Goal: Find specific page/section: Find specific page/section

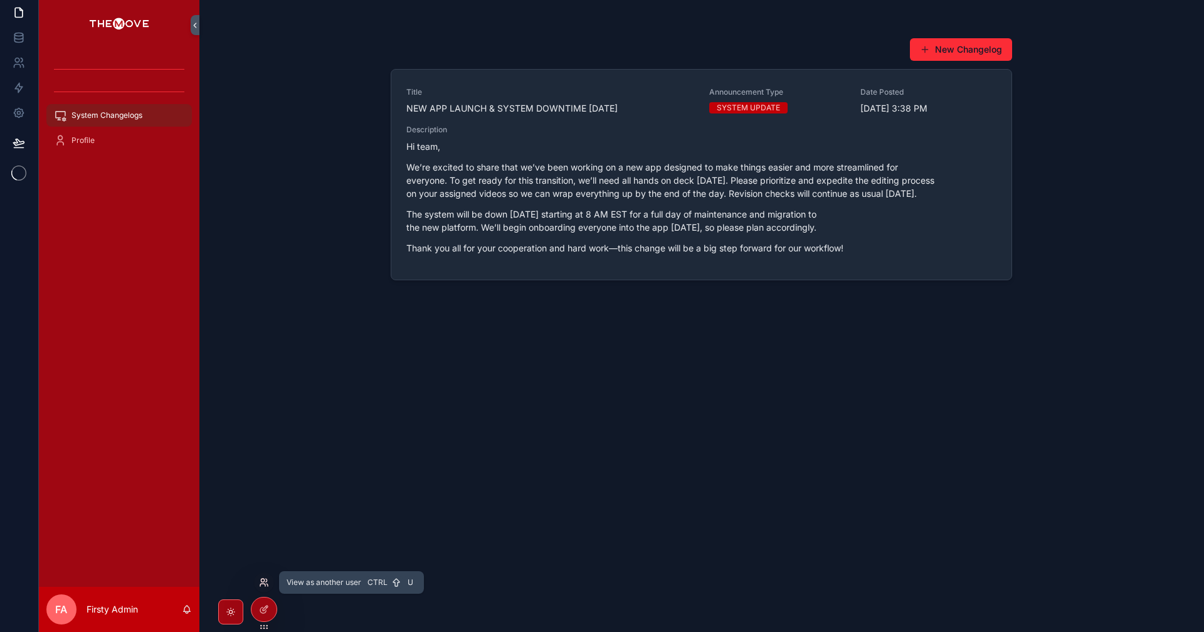
click at [263, 580] on icon at bounding box center [264, 582] width 10 height 10
click at [330, 276] on div "New Changelog Title NEW APP LAUNCH & SYSTEM DOWNTIME TOMORROW Announcement Type…" at bounding box center [701, 316] width 1004 height 632
click at [265, 583] on icon at bounding box center [264, 582] width 10 height 10
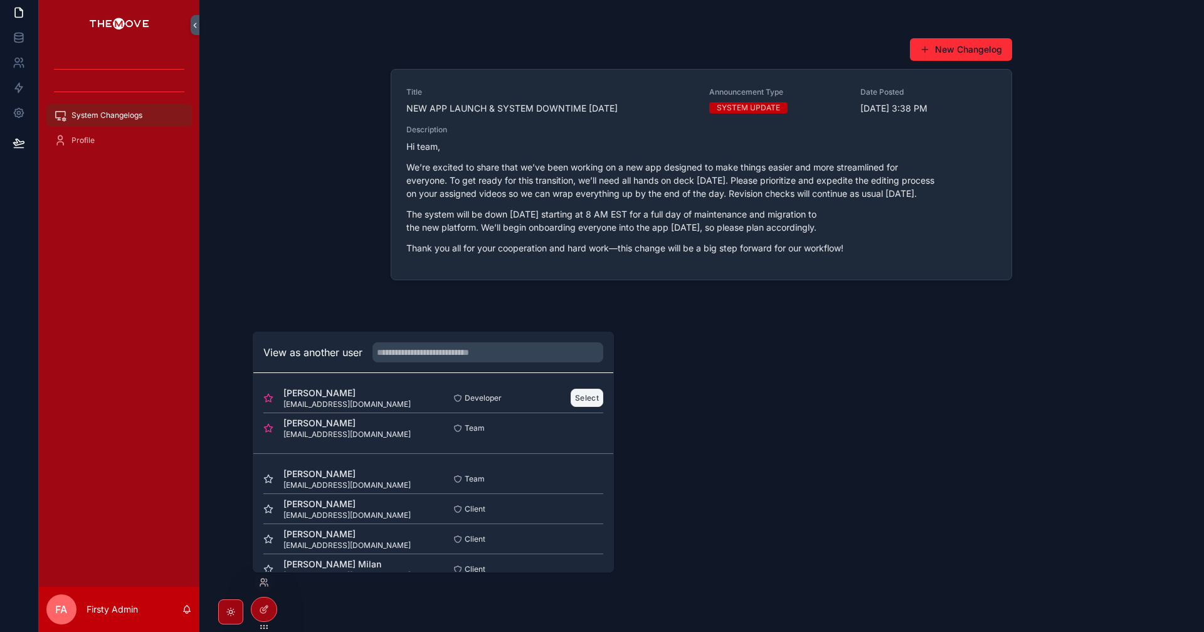
click at [575, 403] on button "Select" at bounding box center [586, 398] width 33 height 18
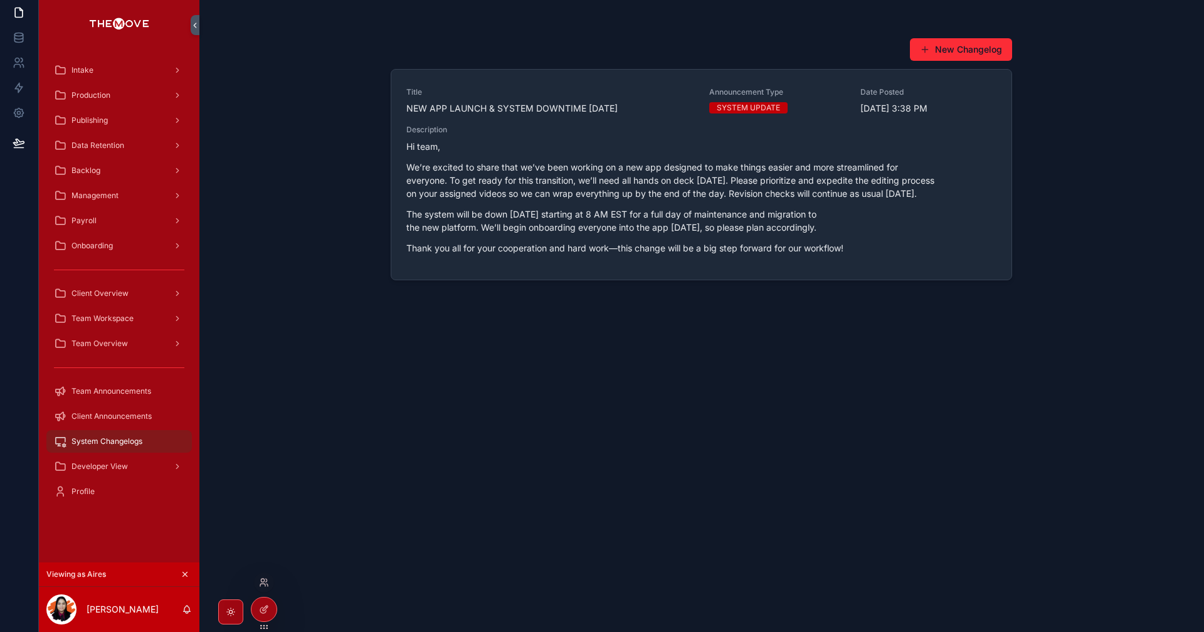
click at [262, 576] on div at bounding box center [264, 582] width 20 height 20
click at [264, 588] on div at bounding box center [264, 582] width 20 height 20
click at [264, 583] on icon at bounding box center [264, 582] width 10 height 10
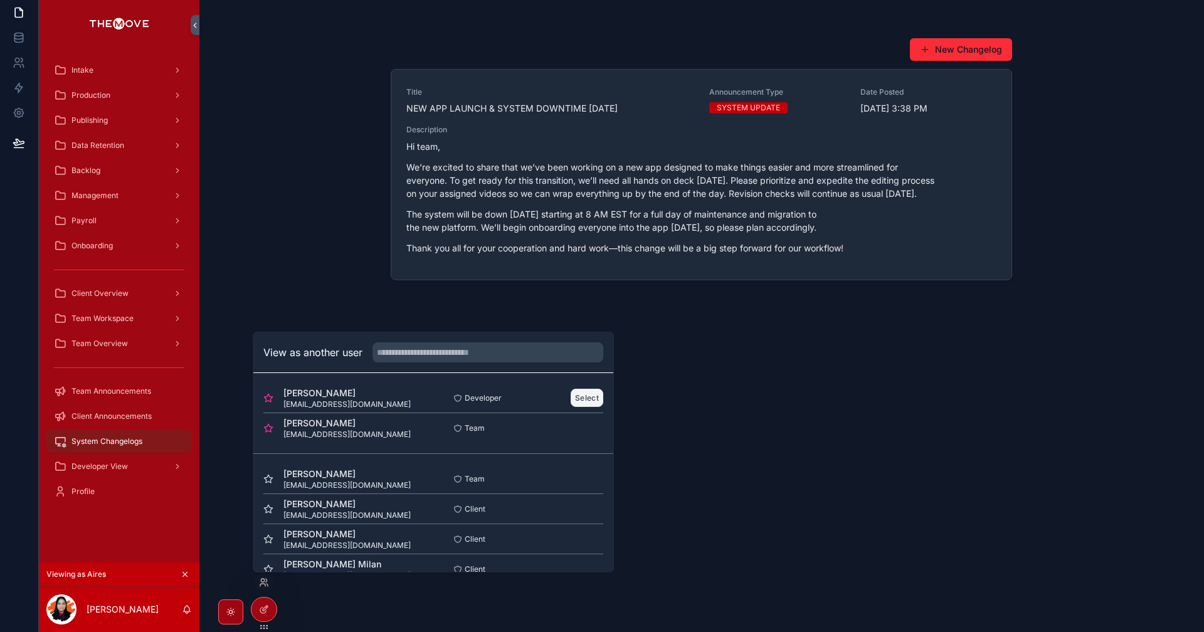
click at [590, 394] on button "Select" at bounding box center [586, 398] width 33 height 18
click at [581, 399] on button "Select" at bounding box center [586, 398] width 33 height 18
click at [574, 397] on button "Select" at bounding box center [586, 398] width 33 height 18
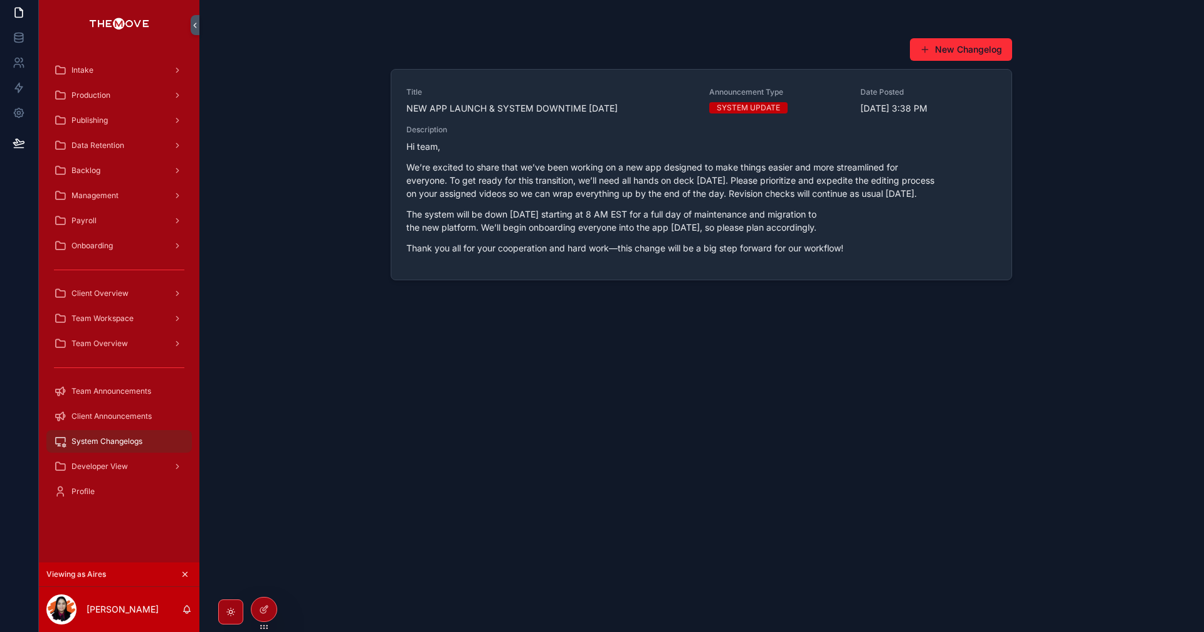
click at [360, 265] on div "New Changelog Title NEW APP LAUNCH & SYSTEM DOWNTIME TOMORROW Announcement Type…" at bounding box center [701, 316] width 1004 height 632
click at [284, 439] on div "New Changelog Title NEW APP LAUNCH & SYSTEM DOWNTIME TOMORROW Announcement Type…" at bounding box center [701, 316] width 1004 height 632
click at [266, 582] on icon at bounding box center [266, 580] width 1 height 3
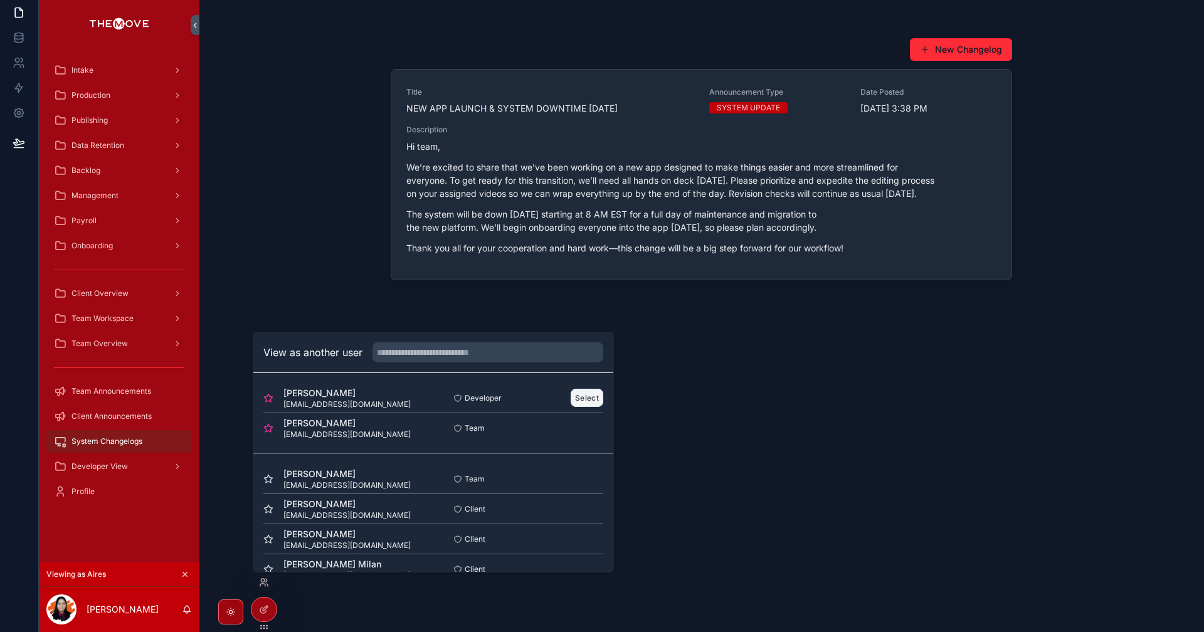
click at [579, 394] on button "Select" at bounding box center [586, 398] width 33 height 18
click at [344, 269] on div "New Changelog Title NEW APP LAUNCH & SYSTEM DOWNTIME TOMORROW Announcement Type…" at bounding box center [701, 316] width 1004 height 632
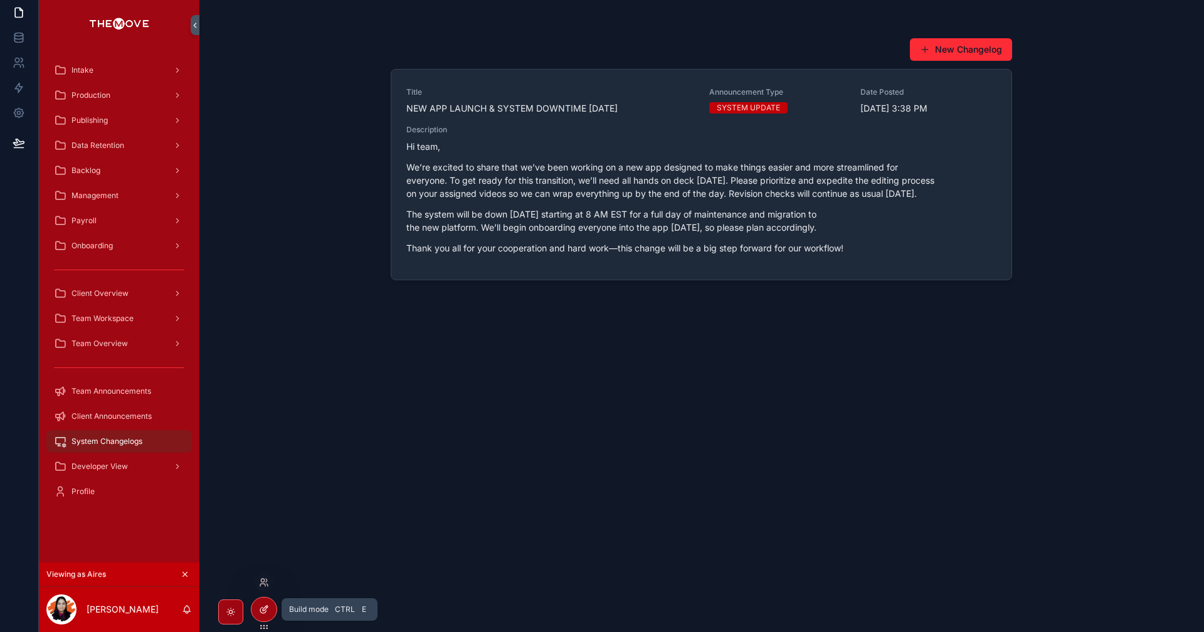
click at [266, 607] on icon at bounding box center [264, 609] width 10 height 10
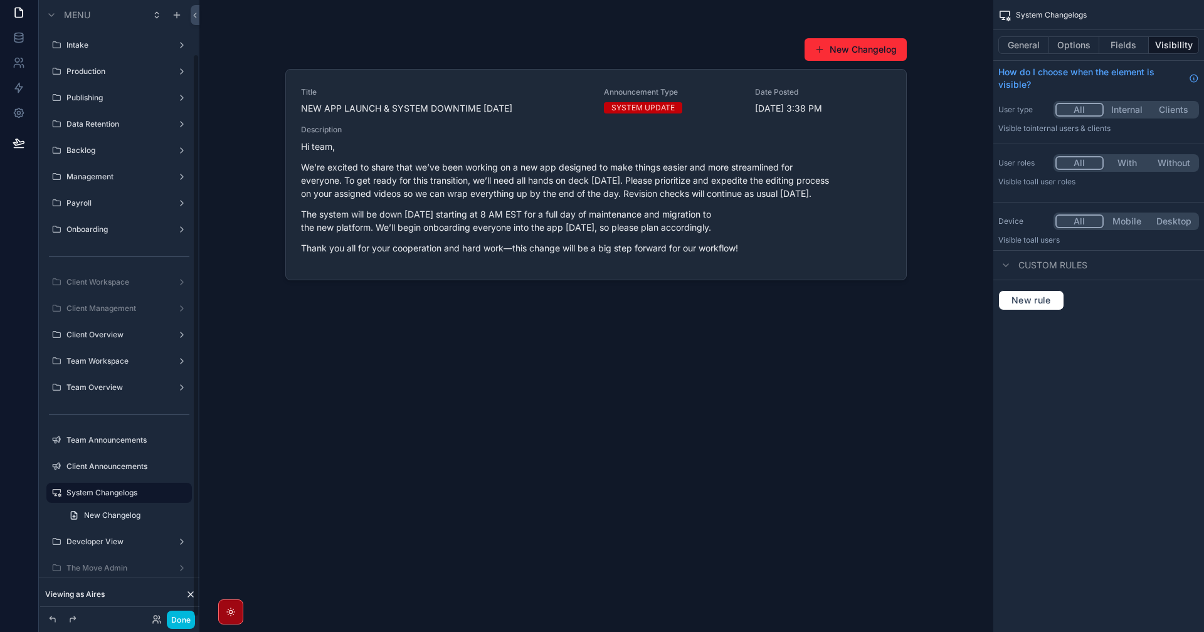
scroll to position [59, 0]
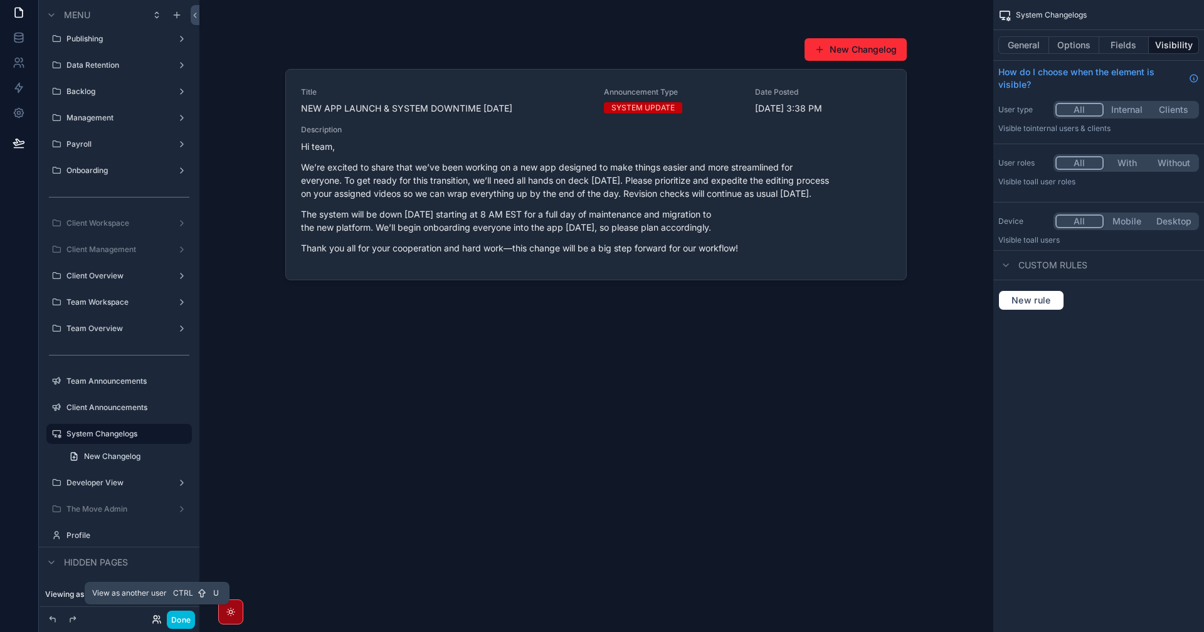
click at [159, 616] on icon at bounding box center [159, 617] width 1 height 3
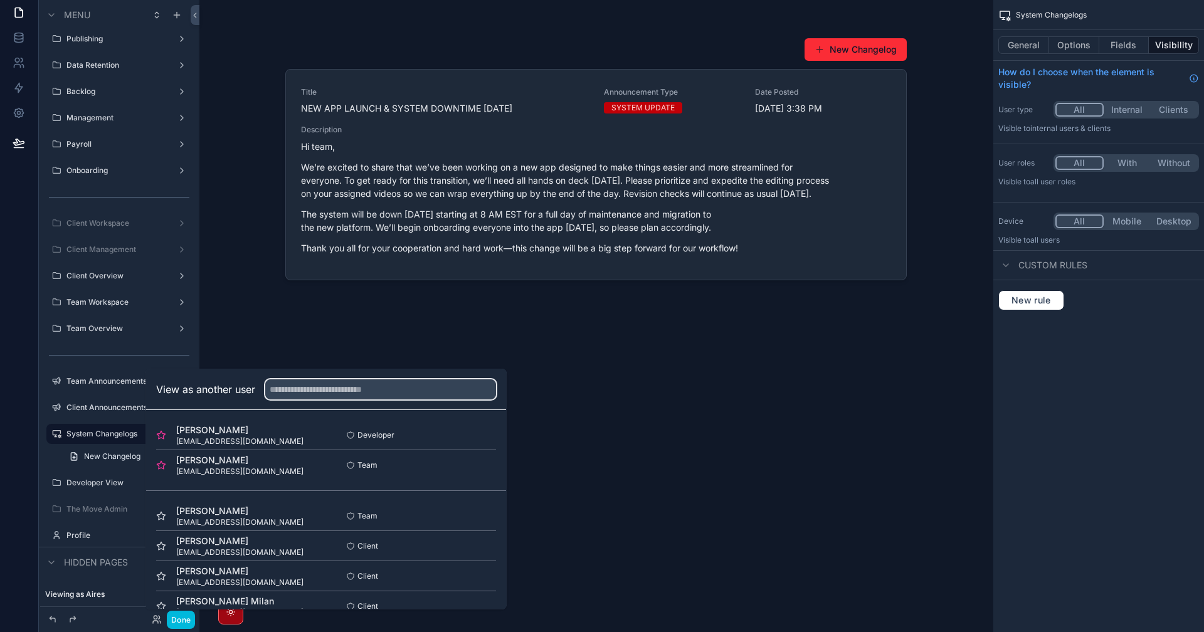
click at [308, 392] on input "text" at bounding box center [380, 389] width 231 height 20
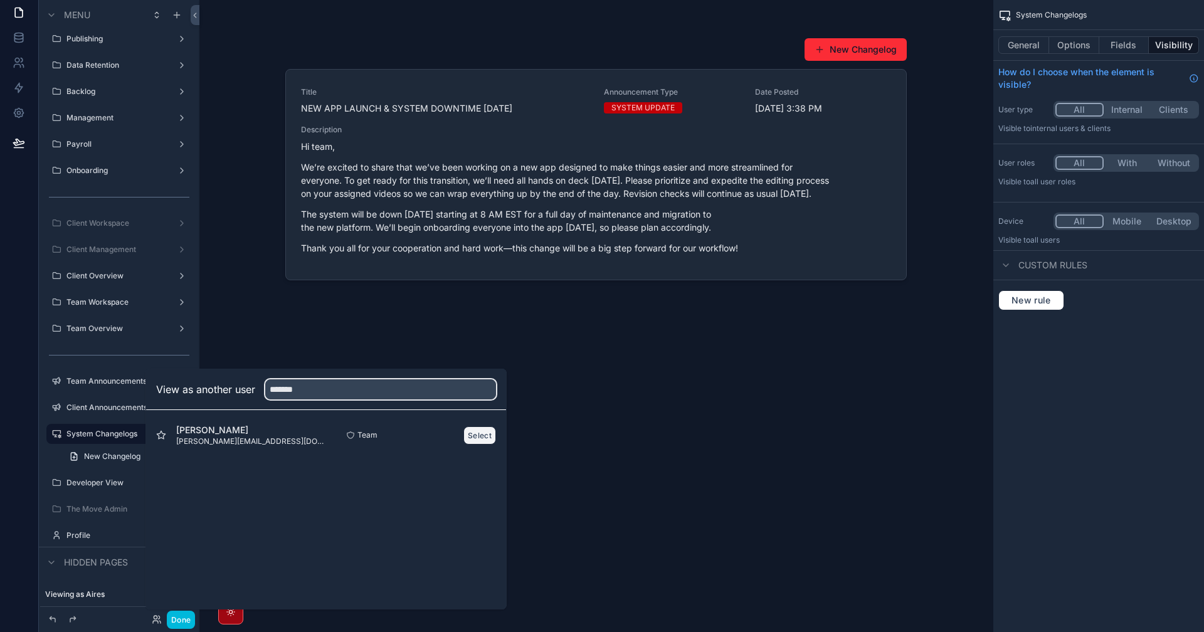
type input "*******"
click at [478, 439] on button "Select" at bounding box center [479, 435] width 33 height 18
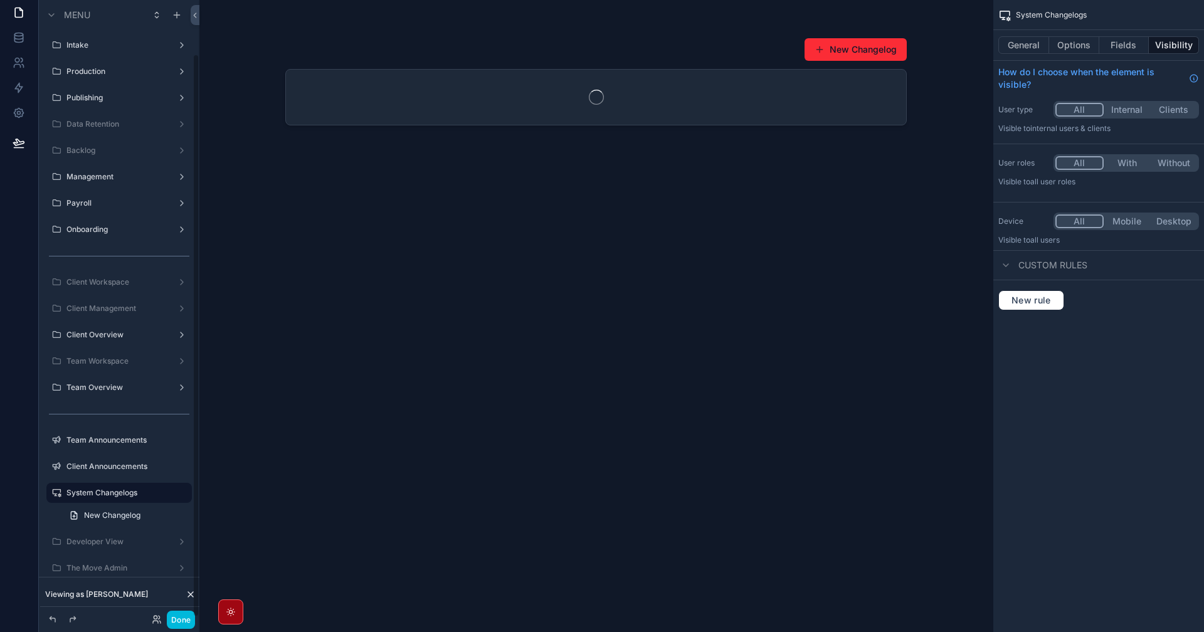
scroll to position [59, 0]
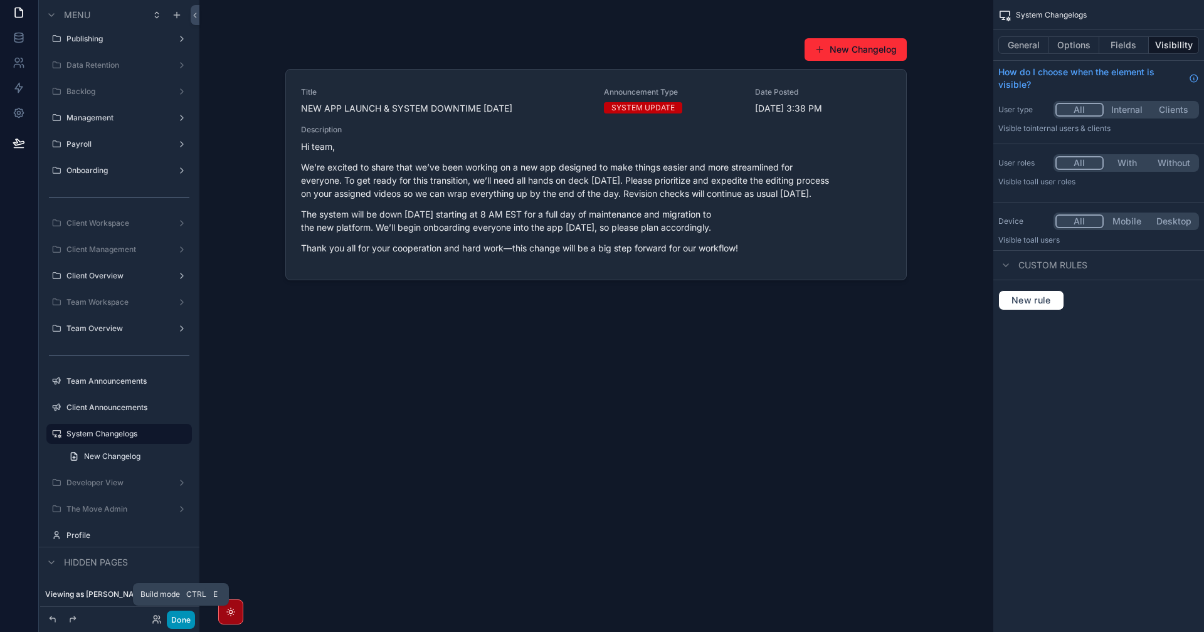
click at [179, 620] on button "Done" at bounding box center [181, 620] width 28 height 18
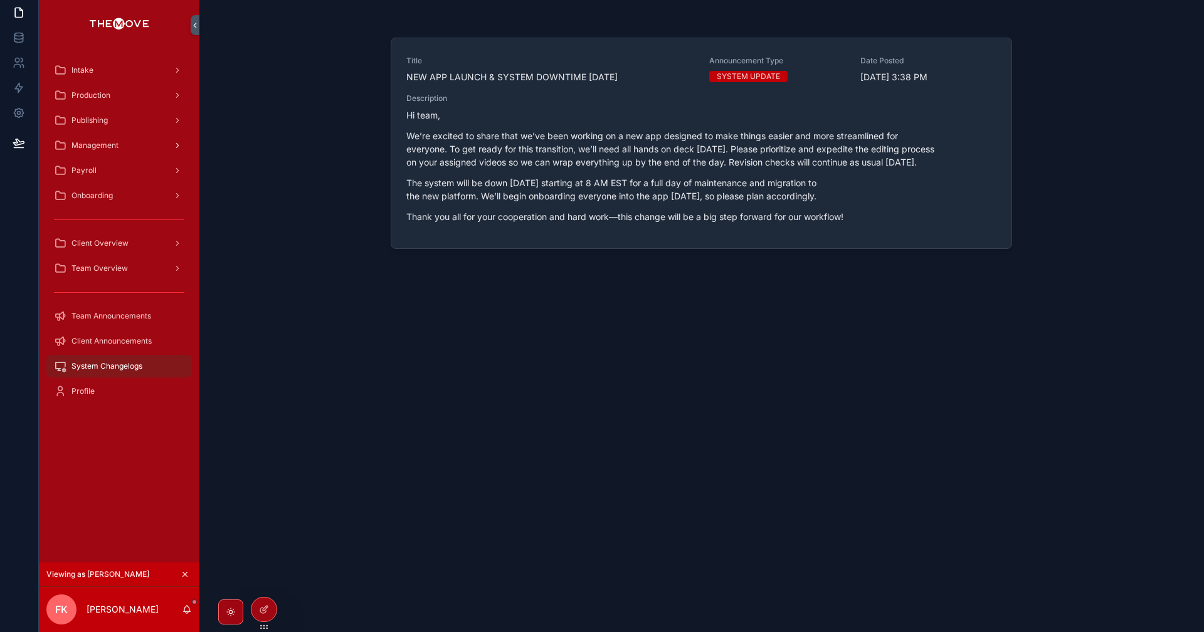
click at [107, 145] on span "Management" at bounding box center [94, 145] width 47 height 10
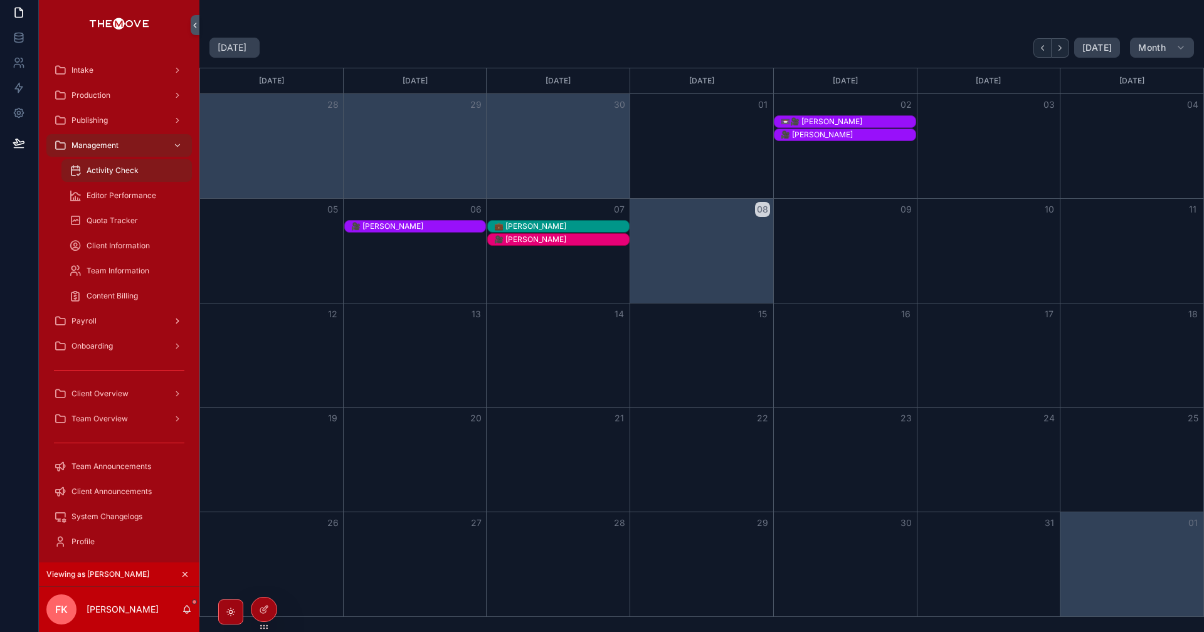
click at [107, 314] on div "Payroll" at bounding box center [119, 321] width 130 height 20
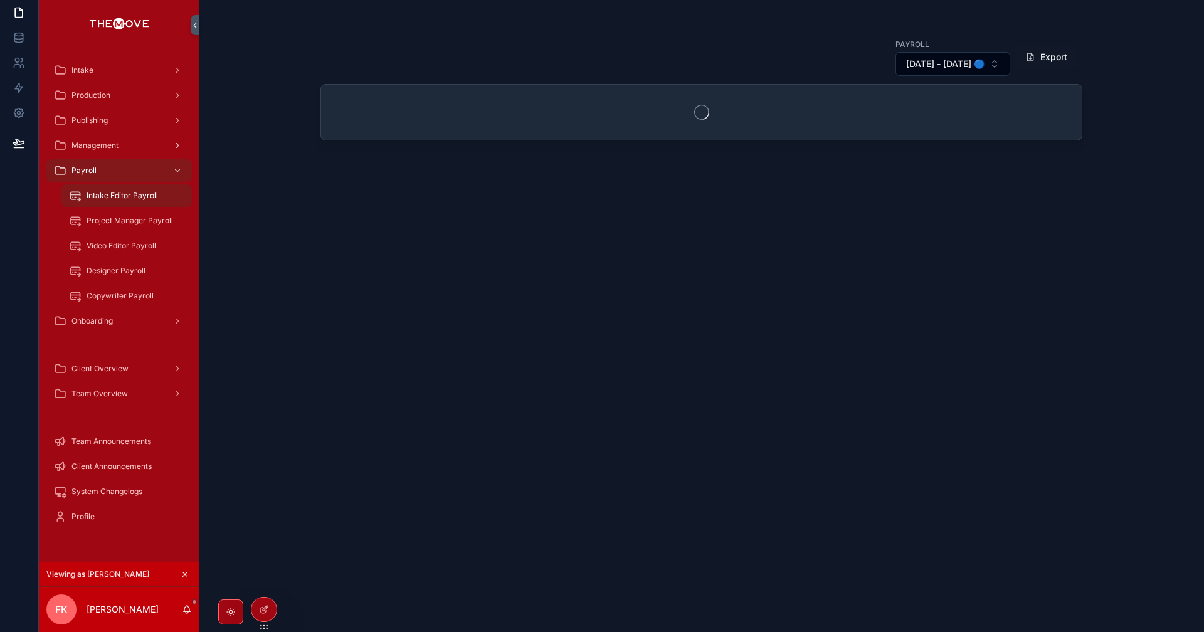
click at [125, 147] on div "Management" at bounding box center [119, 145] width 130 height 20
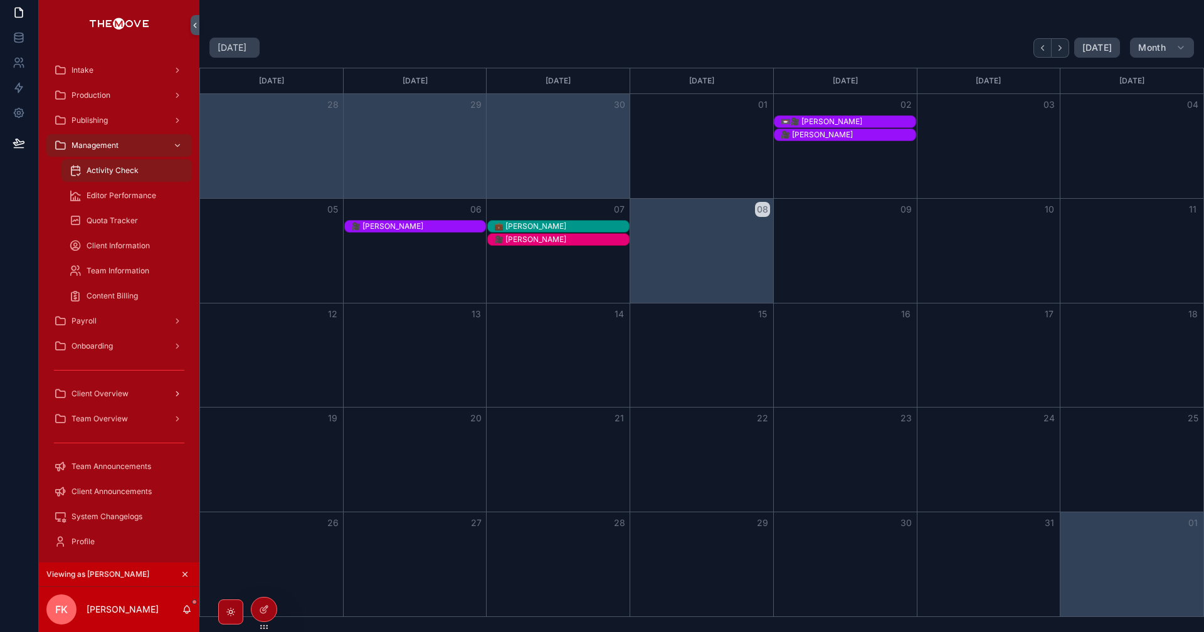
click at [114, 396] on span "Client Overview" at bounding box center [99, 394] width 57 height 10
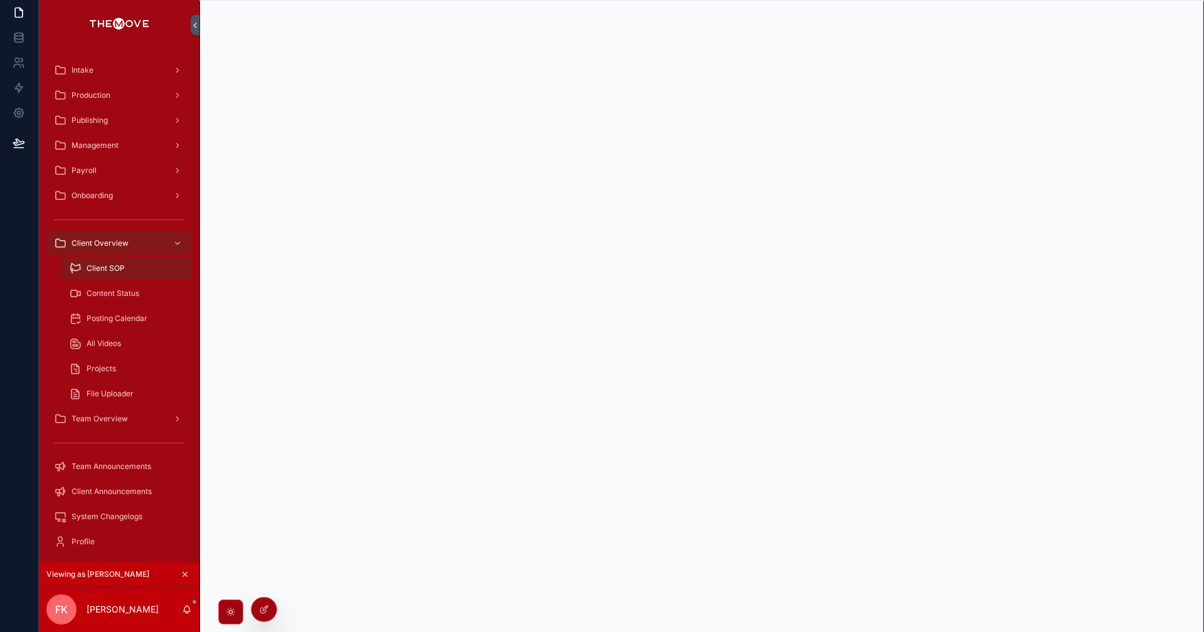
click at [119, 345] on span "All Videos" at bounding box center [104, 344] width 34 height 10
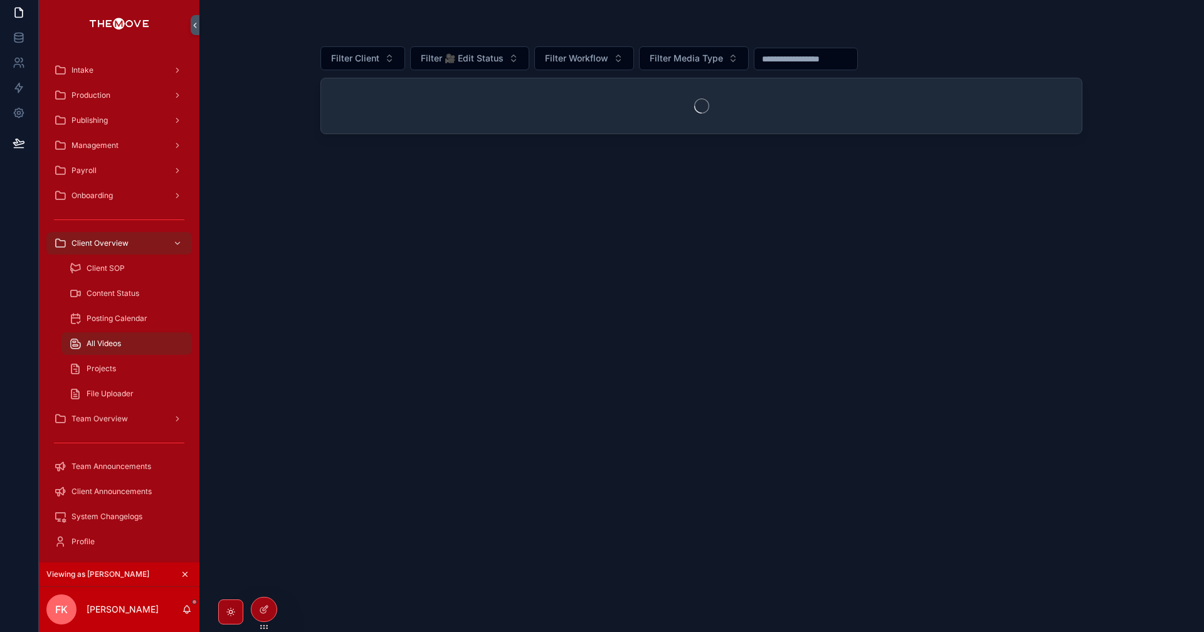
click at [290, 400] on div "Filter Client Filter 🎥 Edit Status Filter Workflow Filter Media Type" at bounding box center [701, 316] width 1004 height 632
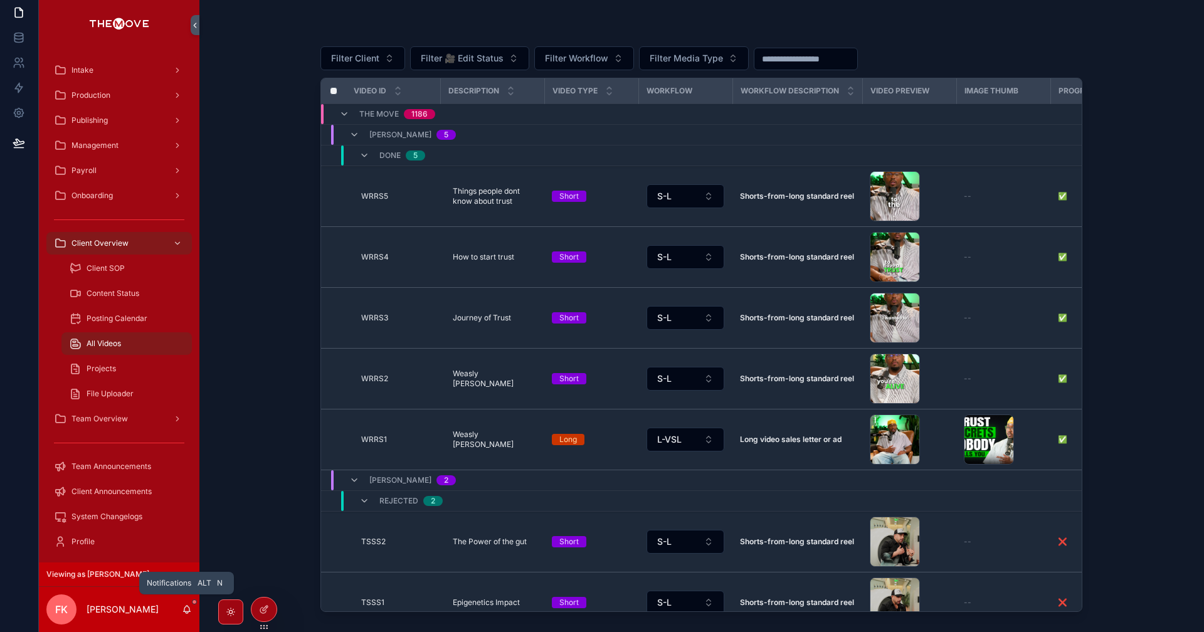
click at [191, 604] on icon "scrollable content" at bounding box center [187, 609] width 10 height 10
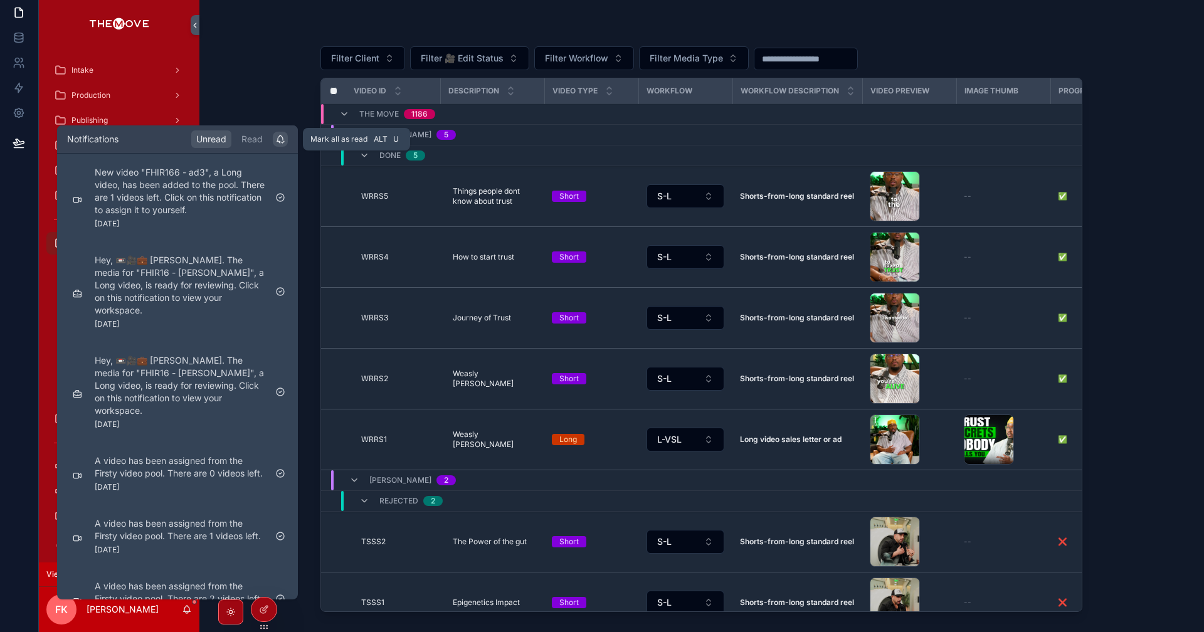
click at [280, 141] on icon "scrollable content" at bounding box center [280, 138] width 6 height 6
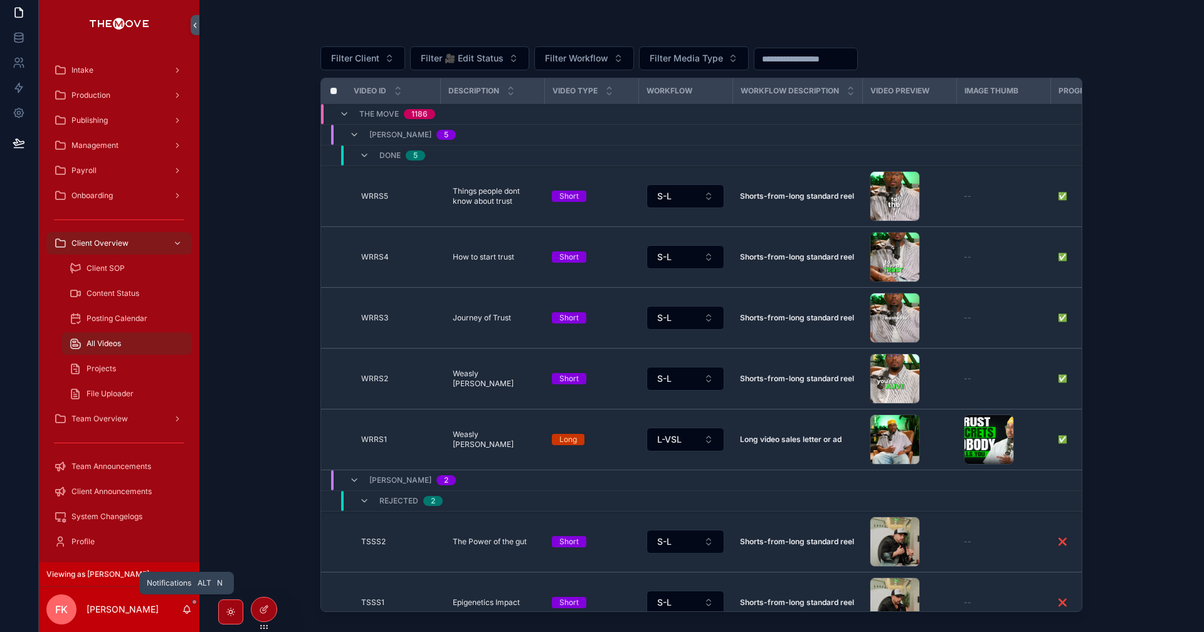
drag, startPoint x: 192, startPoint y: 607, endPoint x: 181, endPoint y: 612, distance: 12.6
click at [181, 612] on div "FK [PERSON_NAME]" at bounding box center [119, 609] width 160 height 45
drag, startPoint x: 181, startPoint y: 612, endPoint x: 189, endPoint y: 609, distance: 9.5
click at [189, 609] on div "FK [PERSON_NAME]" at bounding box center [119, 609] width 160 height 45
click at [189, 609] on icon "scrollable content" at bounding box center [187, 609] width 7 height 6
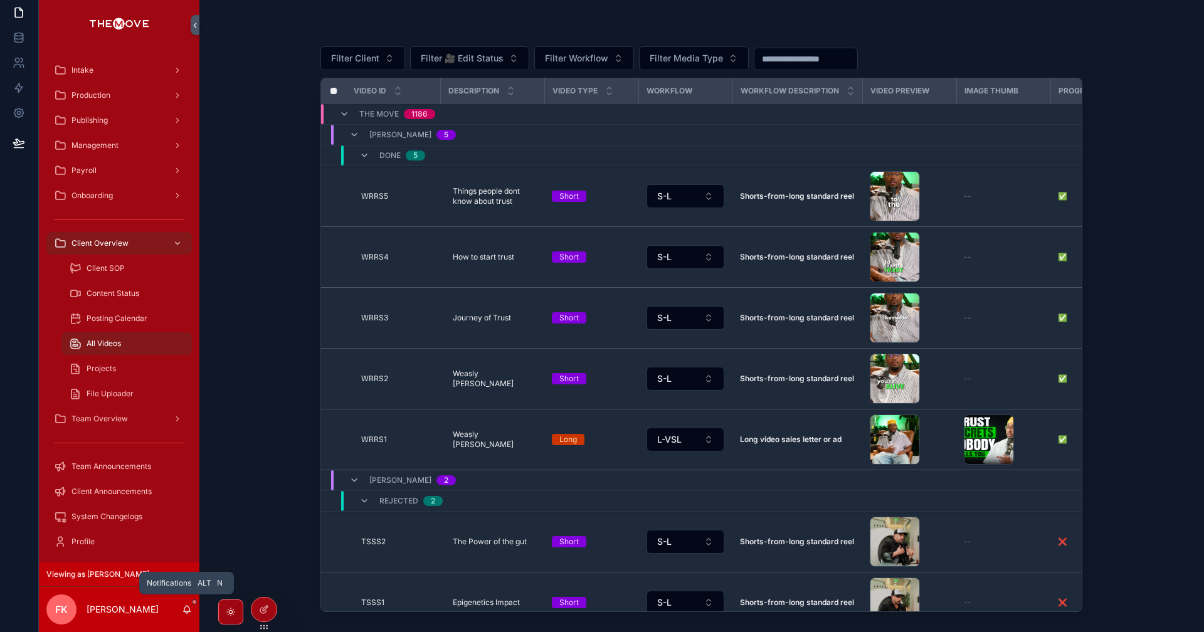
click at [189, 609] on icon "scrollable content" at bounding box center [187, 609] width 7 height 6
click at [172, 609] on div "FK [PERSON_NAME]" at bounding box center [119, 609] width 160 height 45
click at [256, 428] on div "Filter Client Filter 🎥 Edit Status Filter Workflow Filter Media Type Video ID D…" at bounding box center [701, 316] width 1004 height 632
click at [218, 468] on div "Filter Client Filter 🎥 Edit Status Filter Workflow Filter Media Type Video ID D…" at bounding box center [701, 316] width 1004 height 632
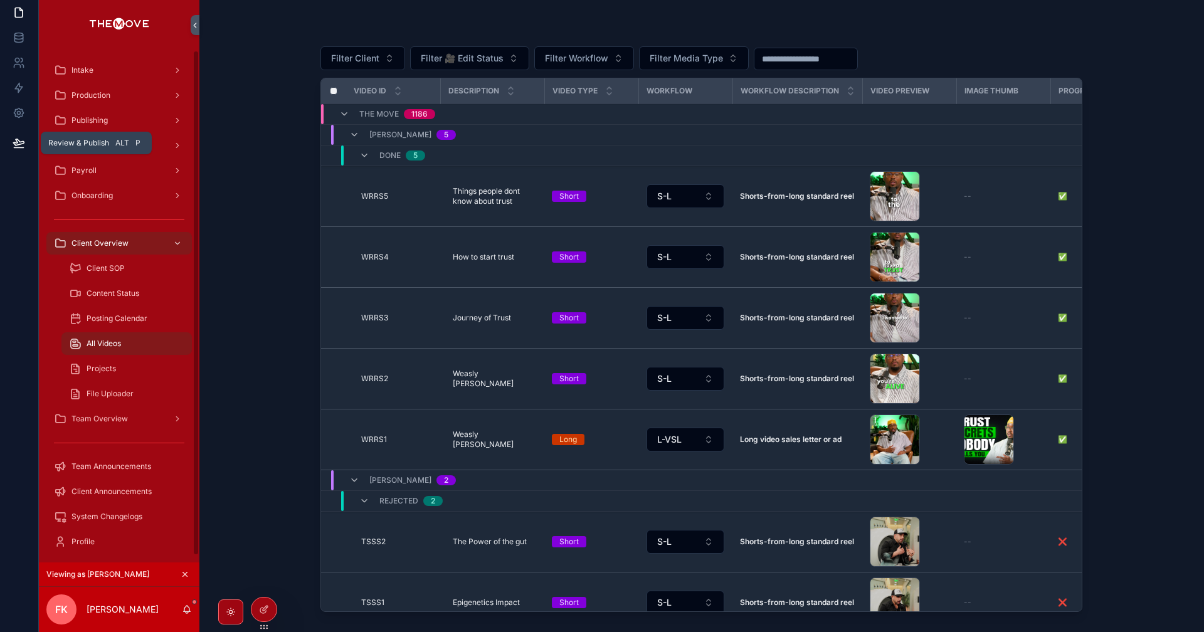
click at [19, 155] on button at bounding box center [19, 142] width 28 height 35
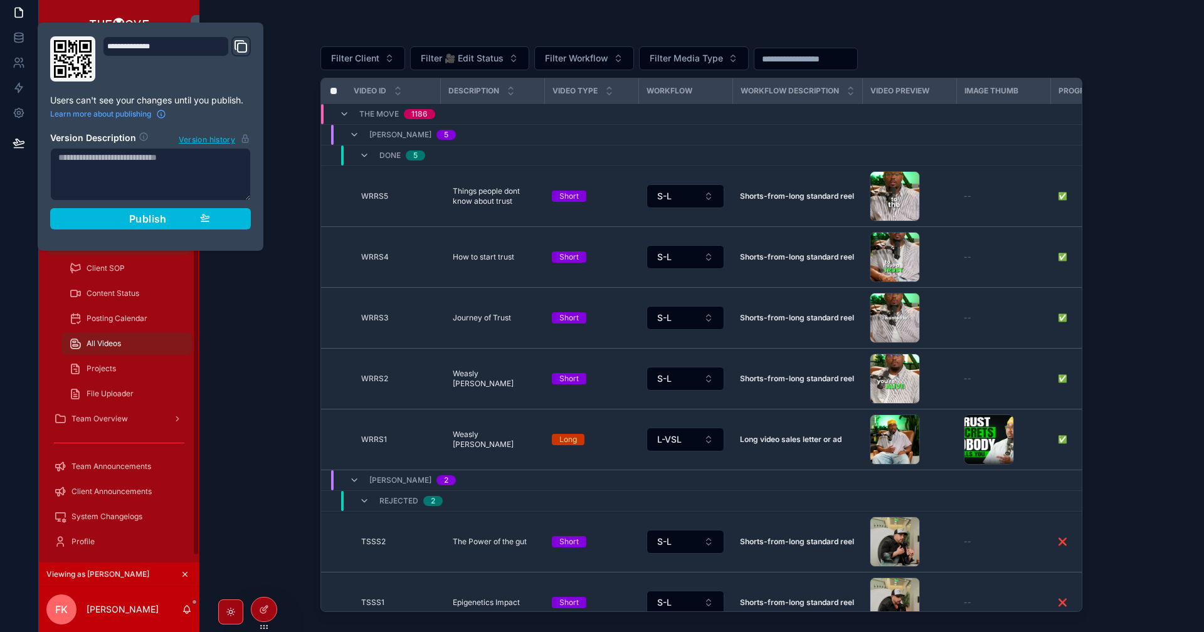
click at [251, 331] on div "Filter Client Filter 🎥 Edit Status Filter Workflow Filter Media Type Video ID D…" at bounding box center [701, 316] width 1004 height 632
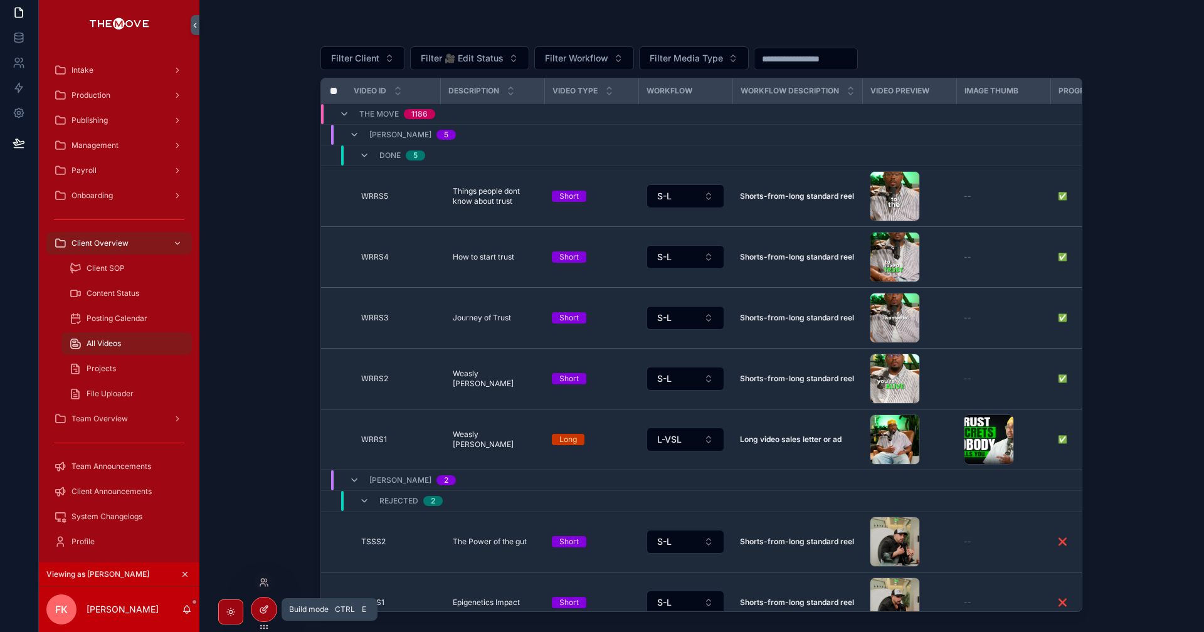
click at [263, 608] on icon at bounding box center [264, 609] width 10 height 10
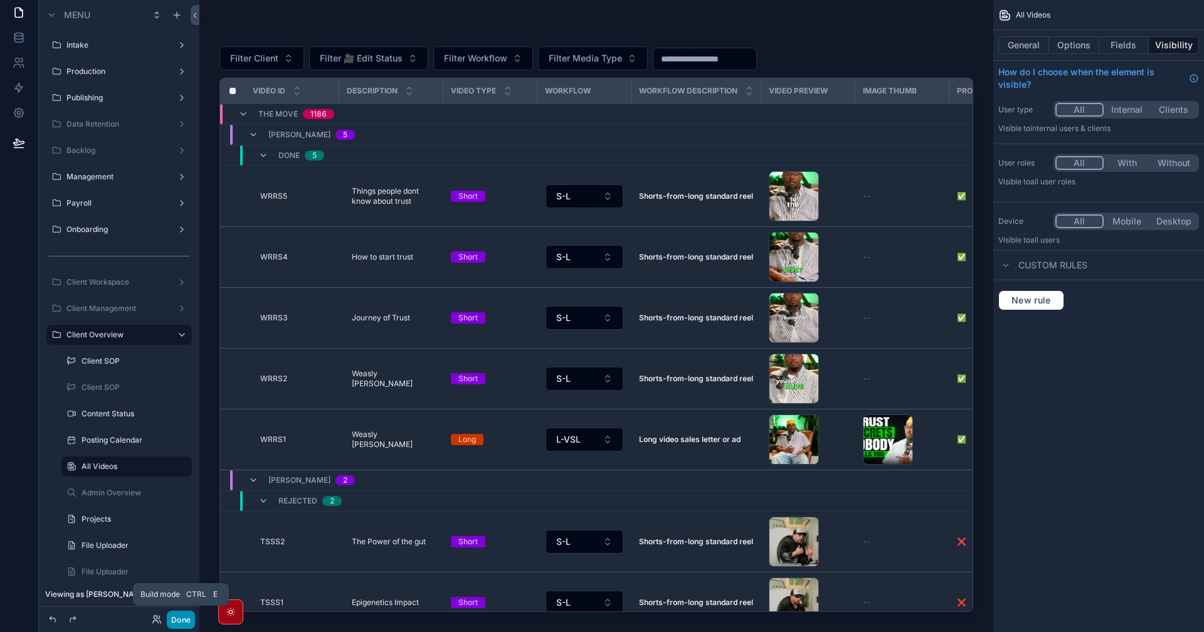
click at [185, 620] on button "Done" at bounding box center [181, 620] width 28 height 18
